Goal: Task Accomplishment & Management: Complete application form

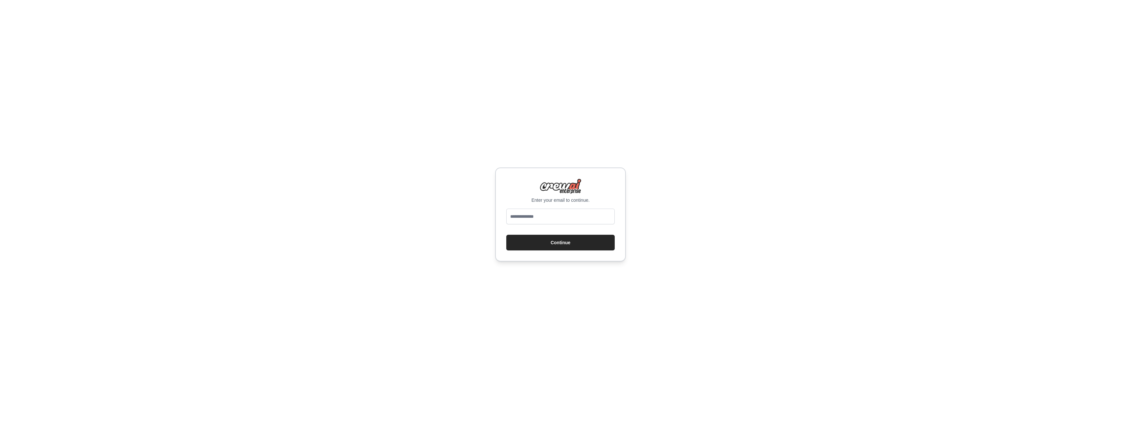
click at [551, 213] on input "email" at bounding box center [560, 217] width 108 height 16
type input "**********"
click at [545, 246] on button "Continue" at bounding box center [560, 243] width 108 height 16
click at [556, 218] on input "email" at bounding box center [560, 217] width 108 height 16
type input "**********"
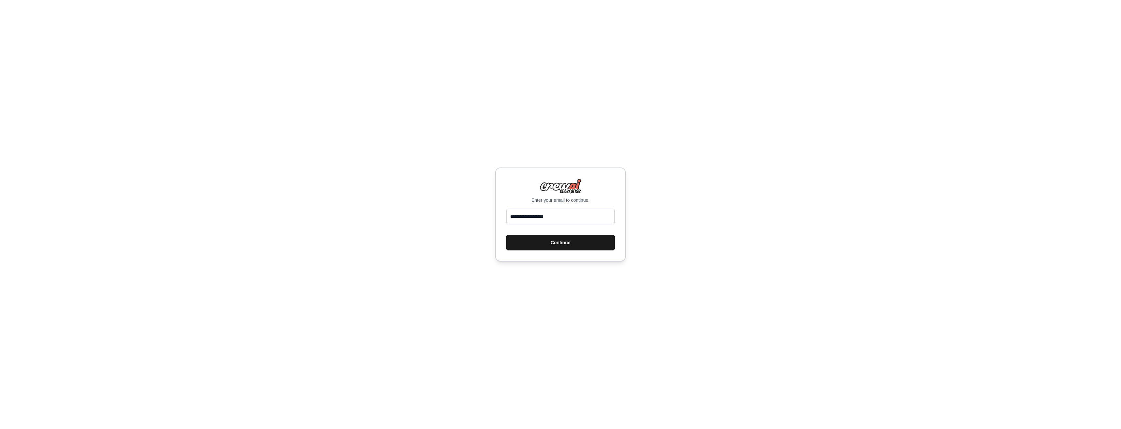
click at [564, 241] on button "Continue" at bounding box center [560, 243] width 108 height 16
click at [586, 218] on input "email" at bounding box center [560, 217] width 108 height 16
type input "**********"
click at [543, 244] on button "Continue" at bounding box center [560, 243] width 108 height 16
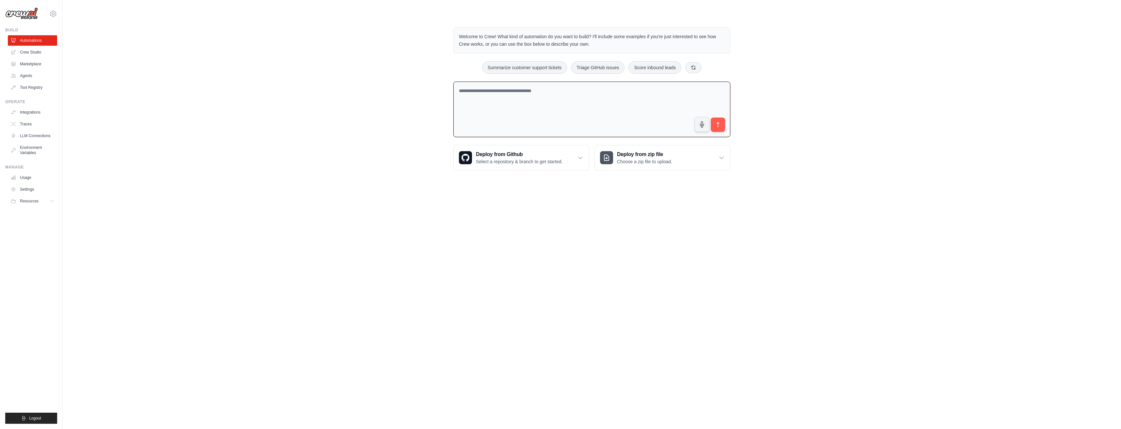
click at [514, 97] on textarea at bounding box center [591, 110] width 277 height 56
click at [25, 191] on link "Settings" at bounding box center [32, 189] width 49 height 10
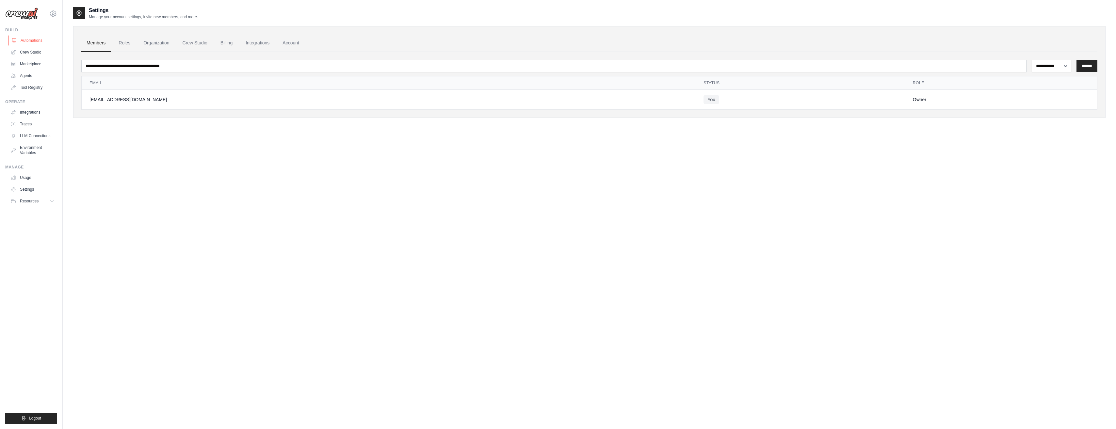
click at [30, 39] on link "Automations" at bounding box center [32, 40] width 49 height 10
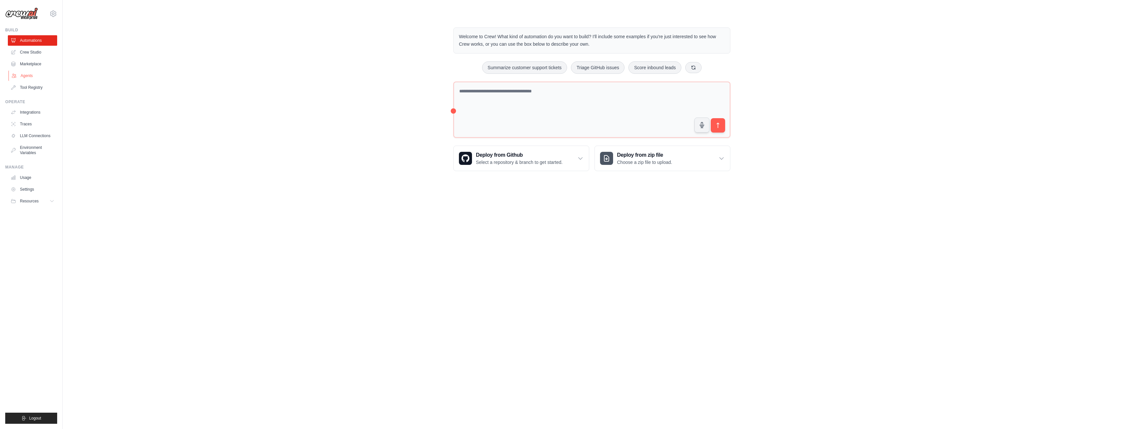
click at [33, 75] on link "Agents" at bounding box center [32, 76] width 49 height 10
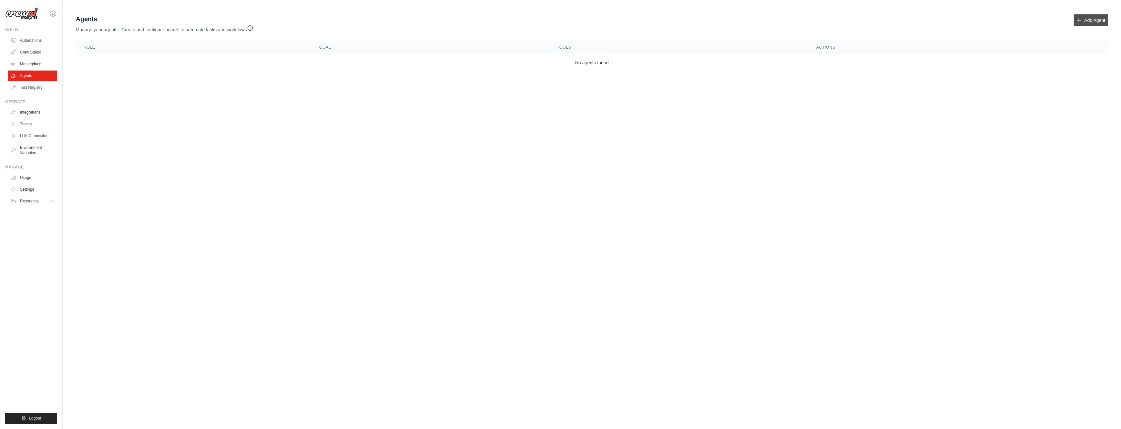
click at [1078, 24] on link "Add Agent" at bounding box center [1091, 20] width 34 height 12
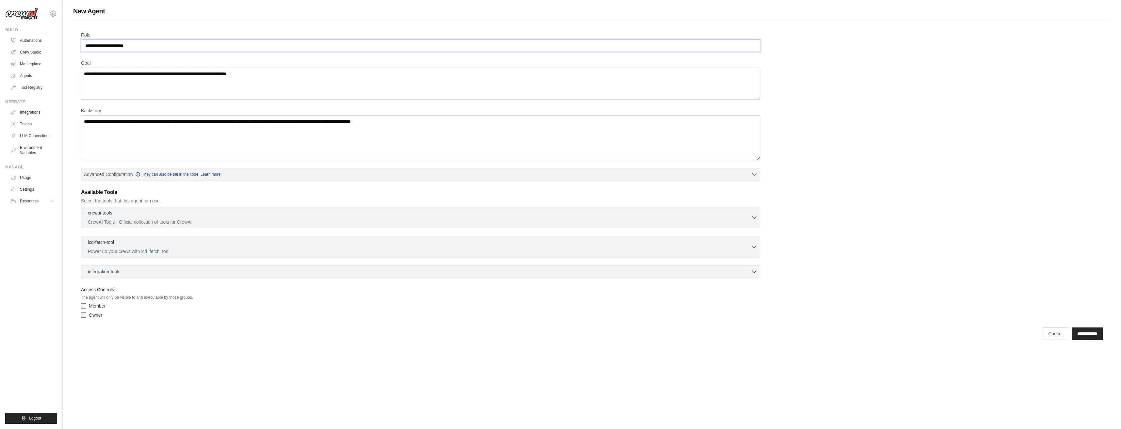
click at [149, 42] on input "Role" at bounding box center [420, 46] width 679 height 12
click at [149, 47] on input "Role" at bounding box center [420, 46] width 679 height 12
click at [754, 176] on icon "button" at bounding box center [754, 174] width 7 height 7
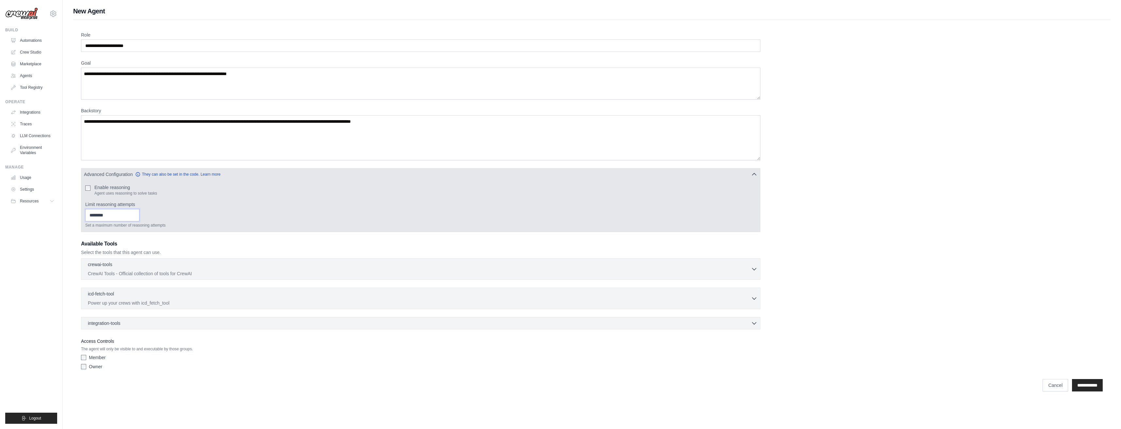
click at [108, 216] on input "Limit reasoning attempts" at bounding box center [112, 215] width 54 height 12
type input "*"
click at [139, 213] on input "*" at bounding box center [112, 215] width 54 height 12
click at [139, 218] on input "*" at bounding box center [112, 215] width 54 height 12
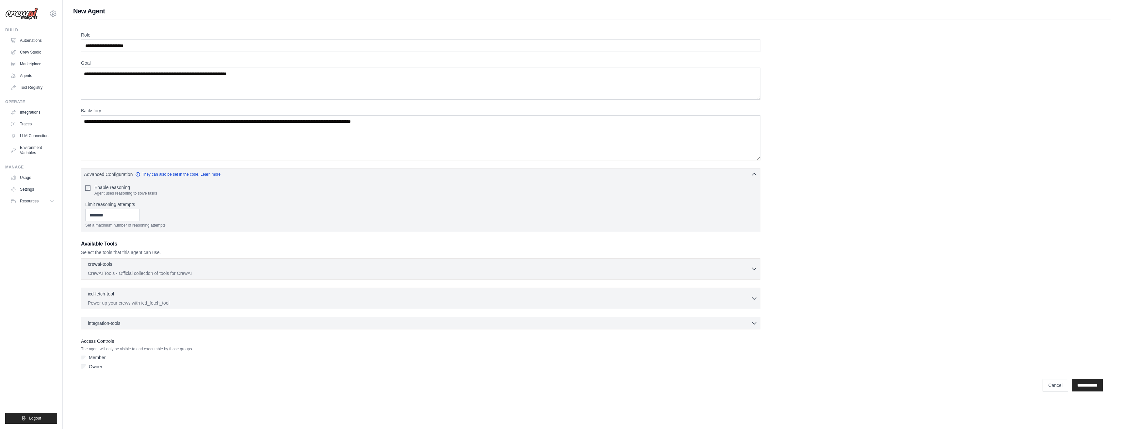
click at [752, 270] on icon "button" at bounding box center [754, 269] width 7 height 7
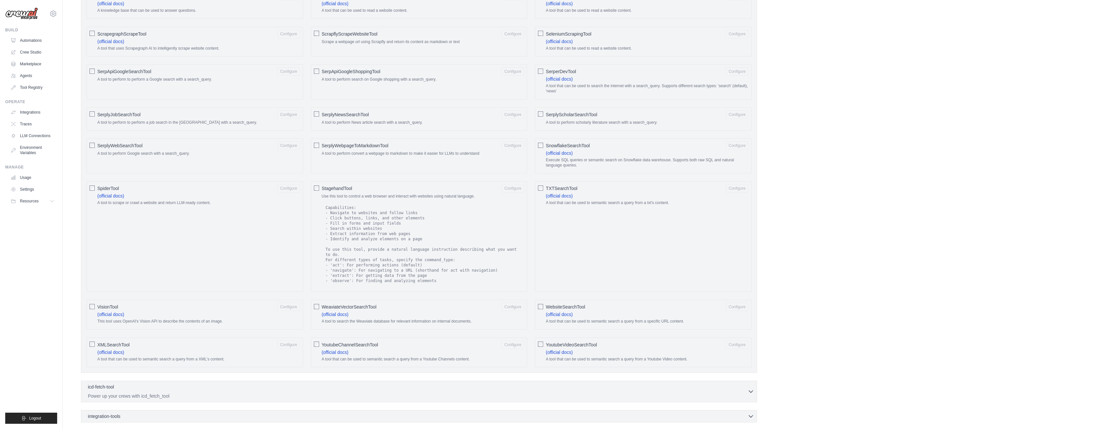
scroll to position [882, 0]
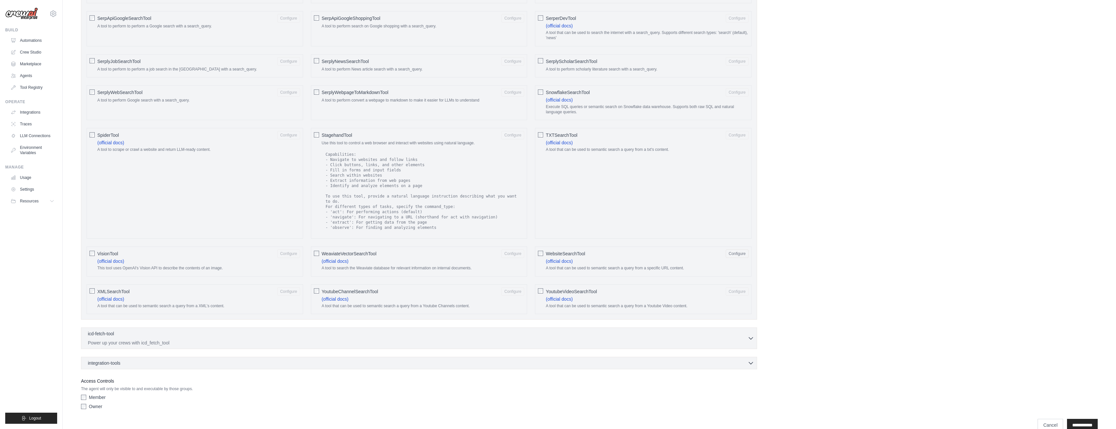
click at [544, 287] on div "YoutubeVideoSearchTool Configure (official docs) A tool that can be used to sem…" at bounding box center [643, 300] width 217 height 30
click at [740, 249] on button "Configure" at bounding box center [737, 253] width 23 height 8
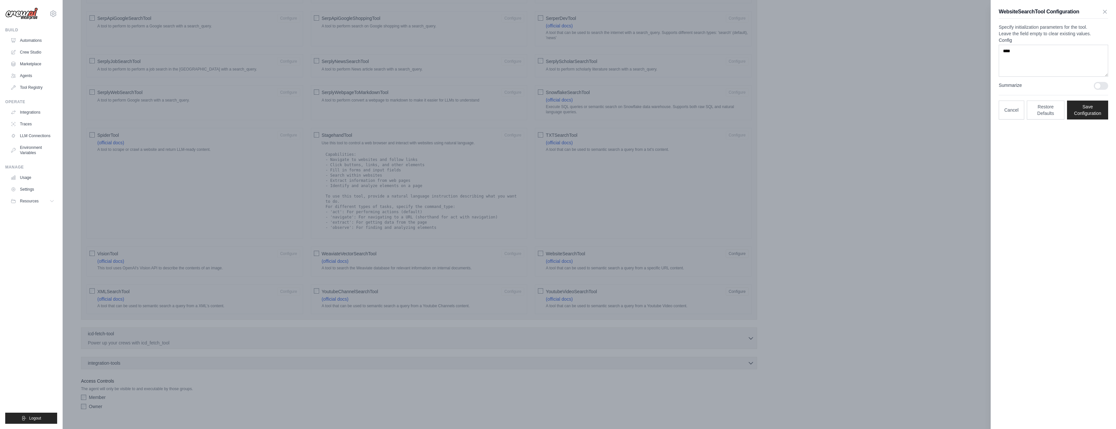
click at [729, 288] on div at bounding box center [558, 214] width 1116 height 429
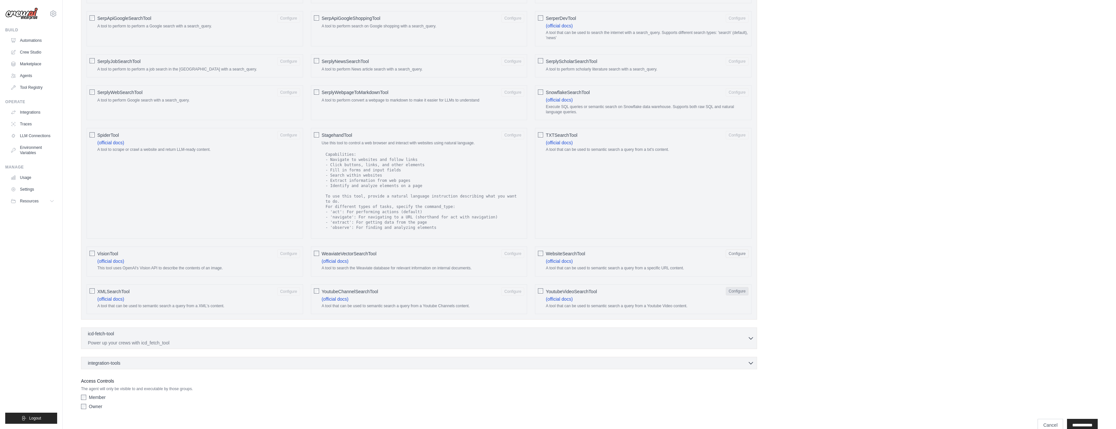
click at [732, 287] on button "Configure" at bounding box center [737, 291] width 23 height 8
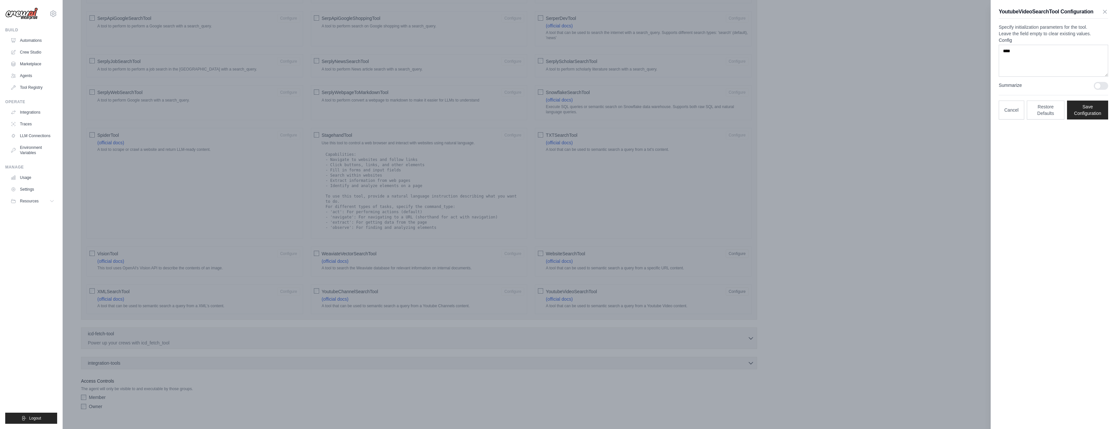
click at [427, 346] on div at bounding box center [558, 214] width 1116 height 429
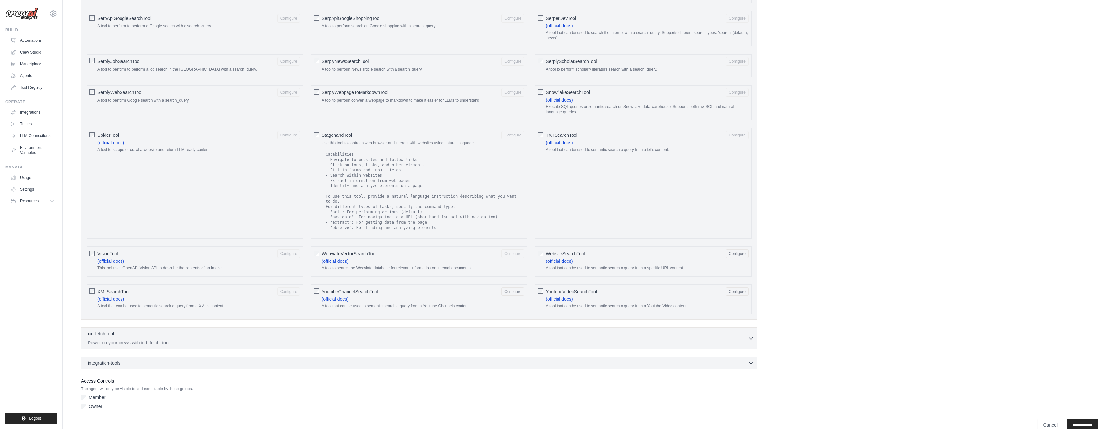
click at [334, 259] on link "(official docs)" at bounding box center [335, 261] width 27 height 5
